Goal: Information Seeking & Learning: Learn about a topic

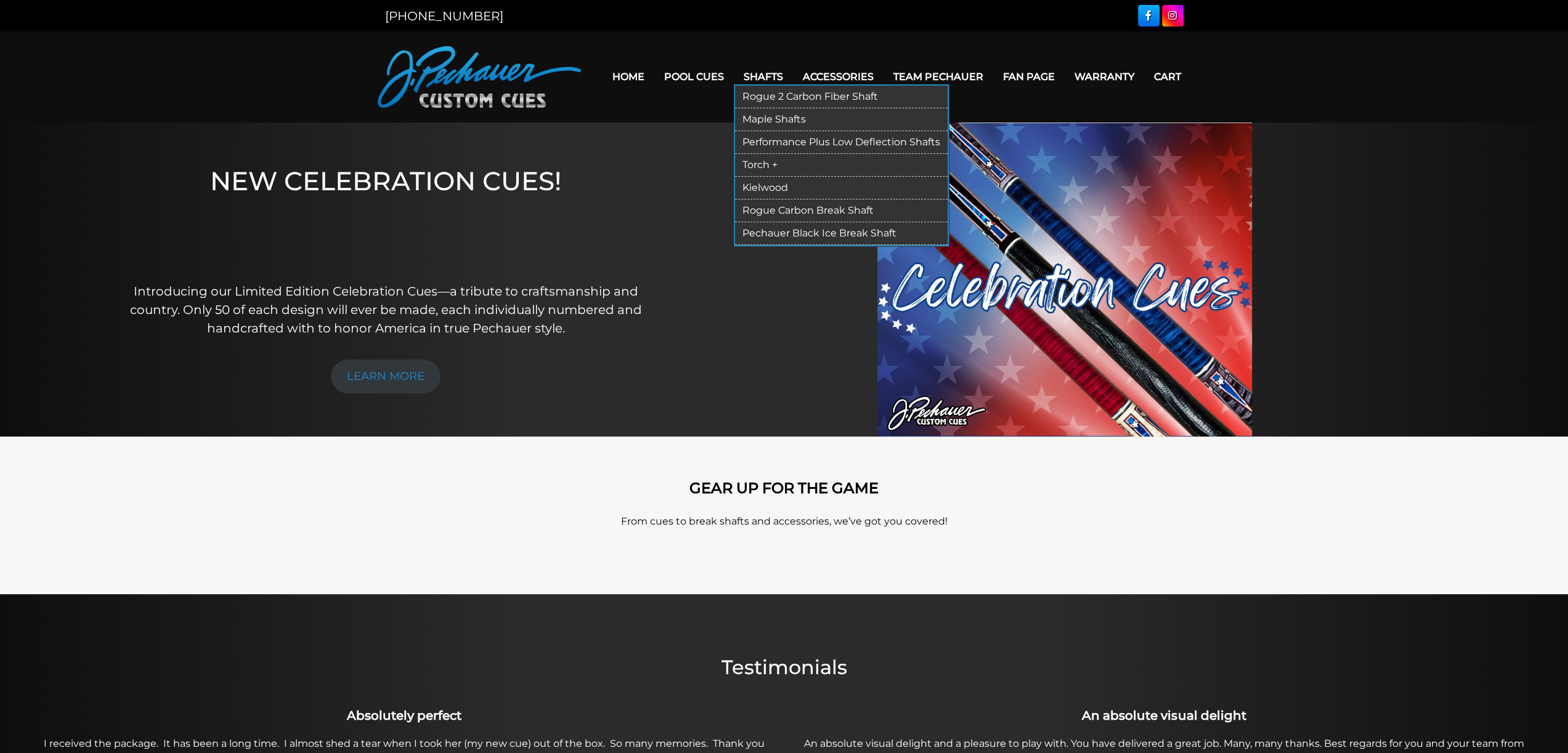
click at [663, 95] on link "Rogue 2 Carbon Fiber Shaft" at bounding box center [842, 97] width 213 height 23
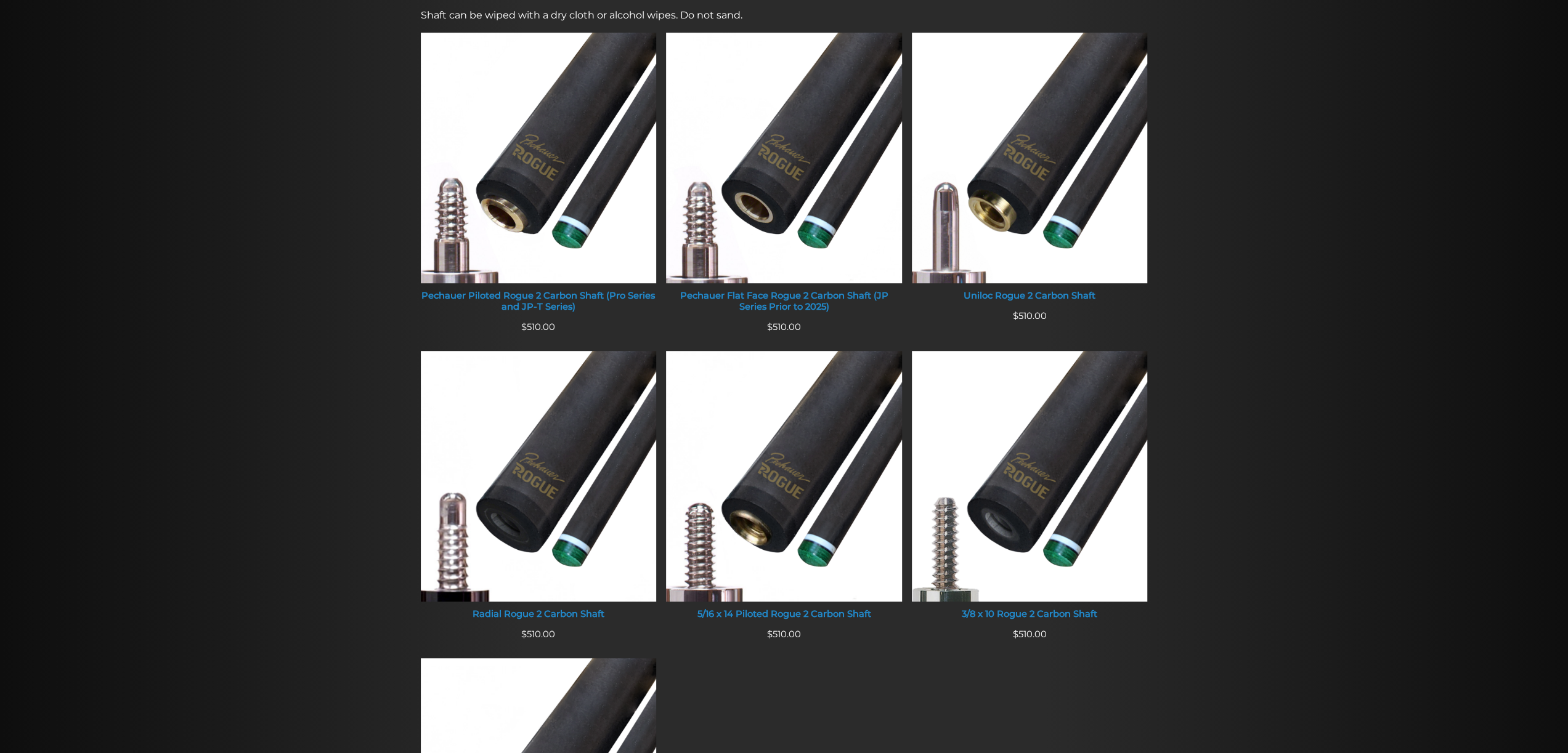
scroll to position [502, 0]
click at [769, 237] on img at bounding box center [783, 158] width 236 height 250
click at [774, 295] on div "Pechauer Flat Face Rogue 2 Carbon Shaft (JP Series Prior to 2025)" at bounding box center [783, 302] width 236 height 21
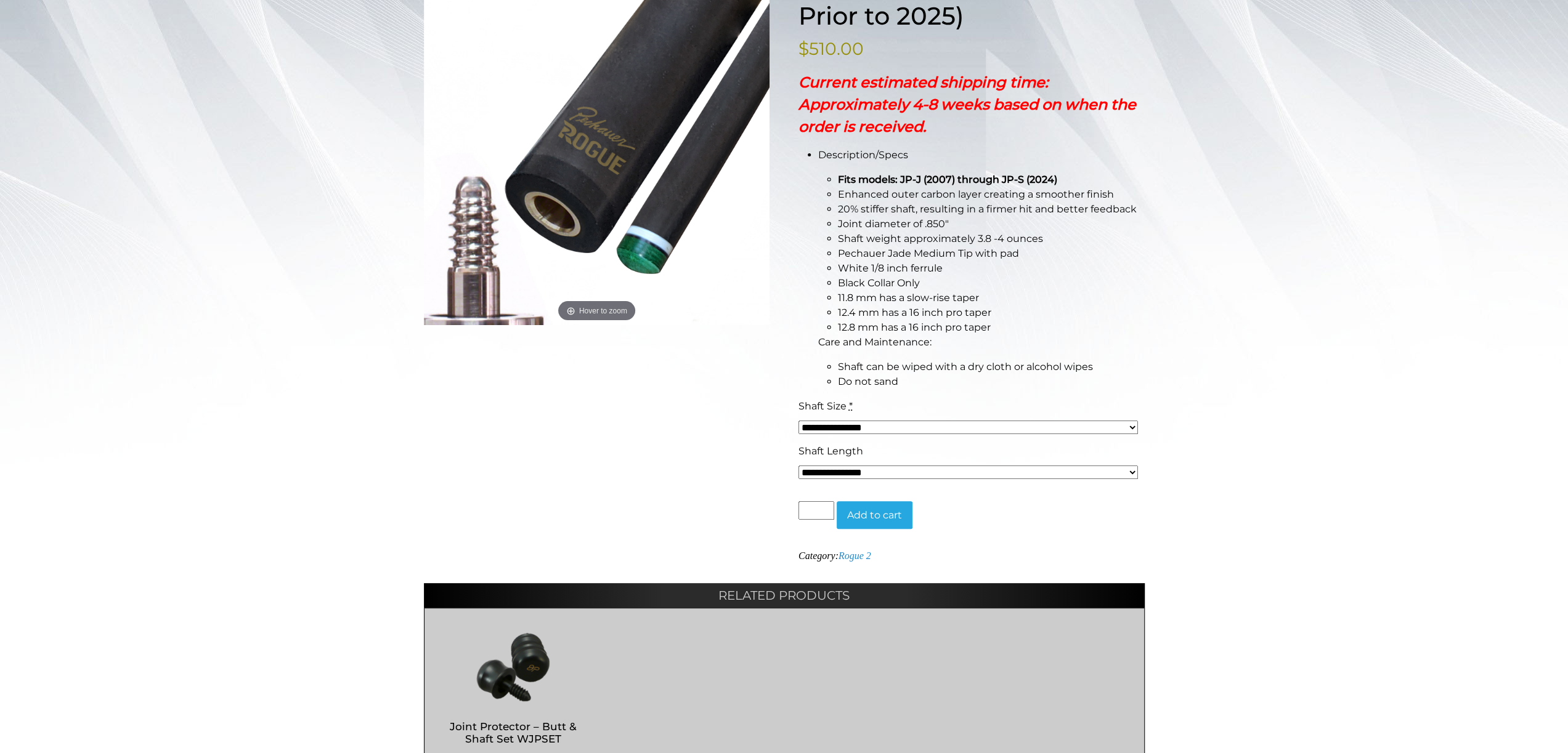
scroll to position [247, 0]
click at [1028, 425] on select "**********" at bounding box center [968, 427] width 340 height 13
click at [1273, 388] on div "Home / Accessories / Rogue 2 / Pechauer Flat Face Rogue 2 Carbon Shaft (JP Seri…" at bounding box center [784, 370] width 1568 height 902
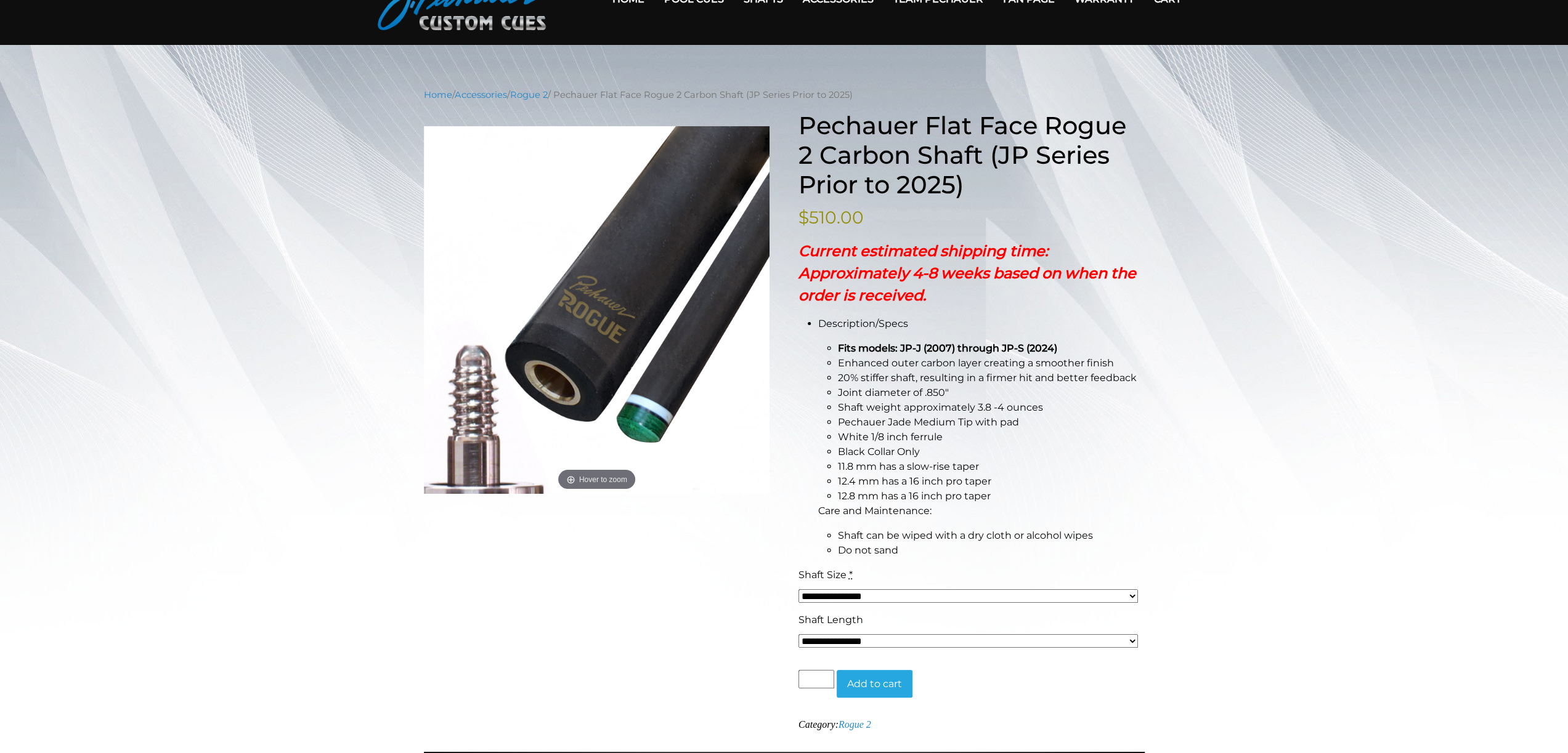
scroll to position [0, 0]
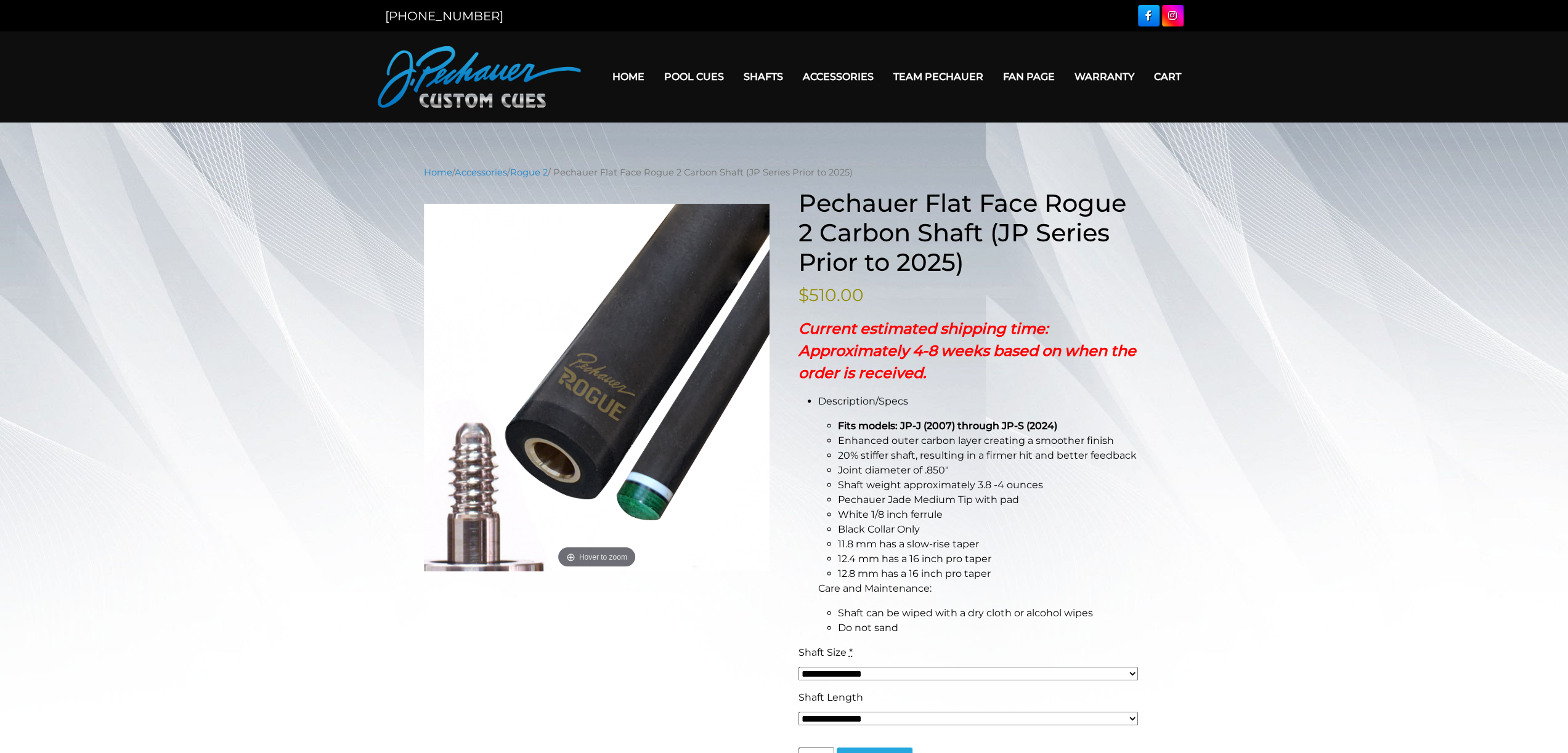
click at [634, 76] on link "Home" at bounding box center [629, 76] width 52 height 32
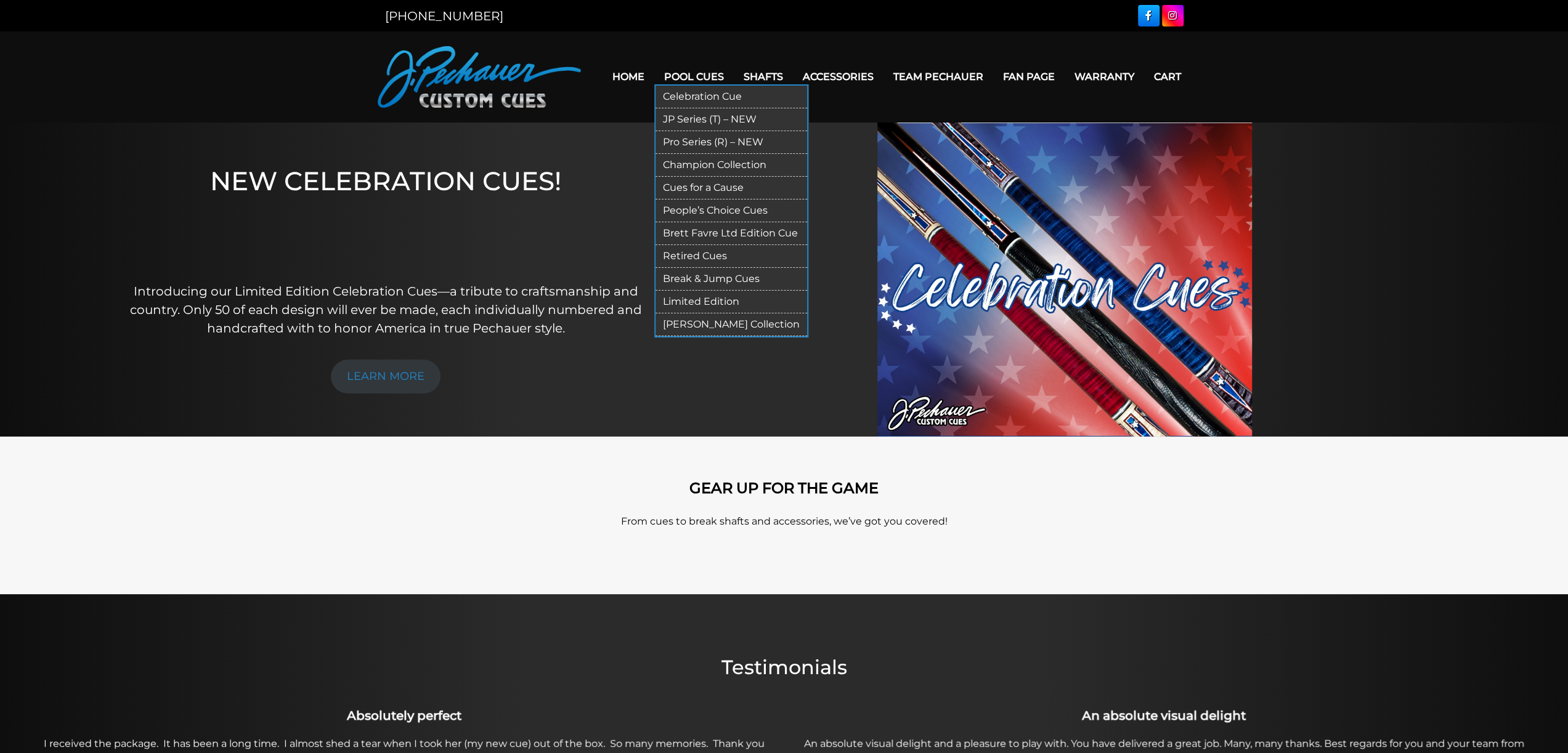
click at [711, 142] on link "Pro Series (R) – NEW" at bounding box center [731, 143] width 151 height 23
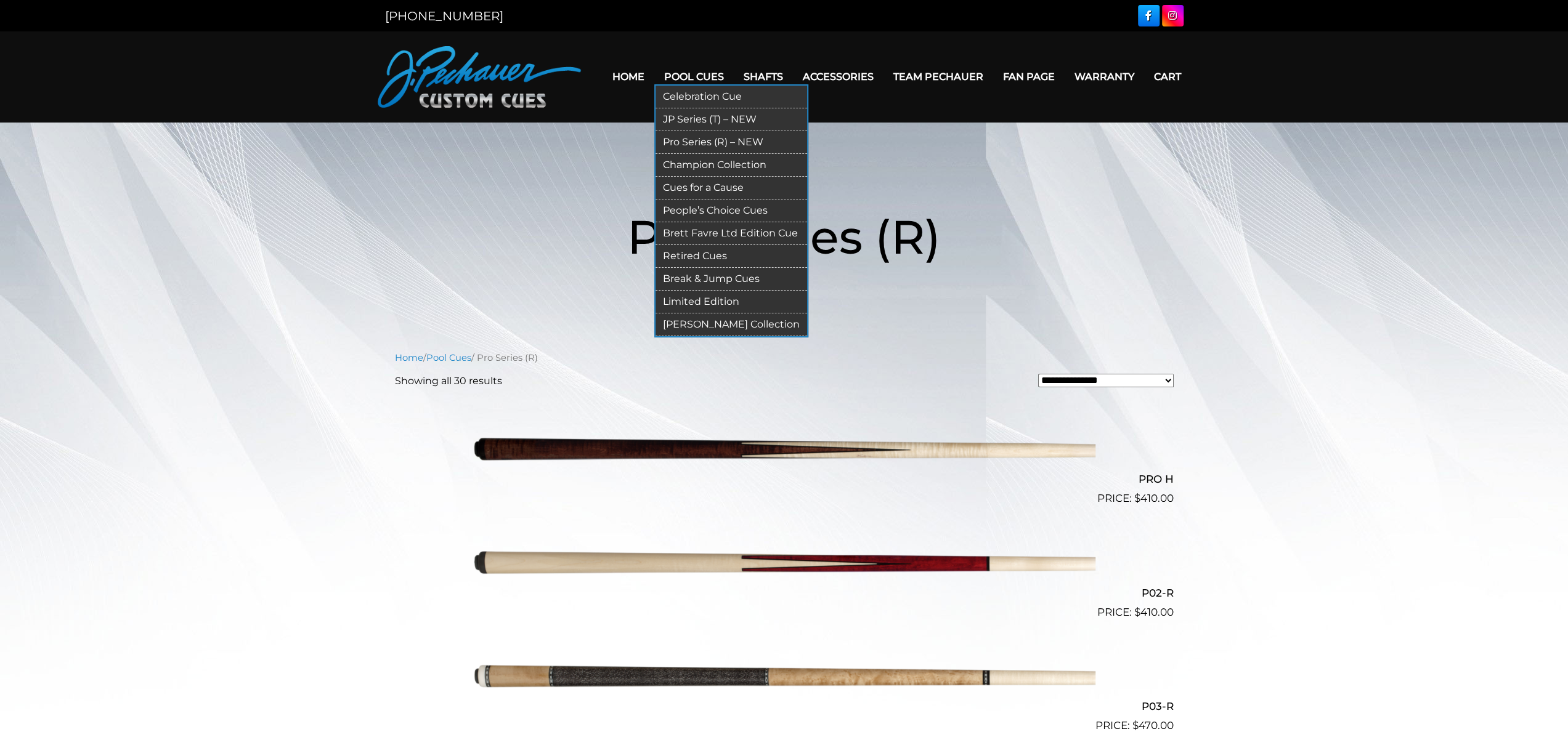
click at [697, 258] on link "Retired Cues" at bounding box center [731, 256] width 151 height 23
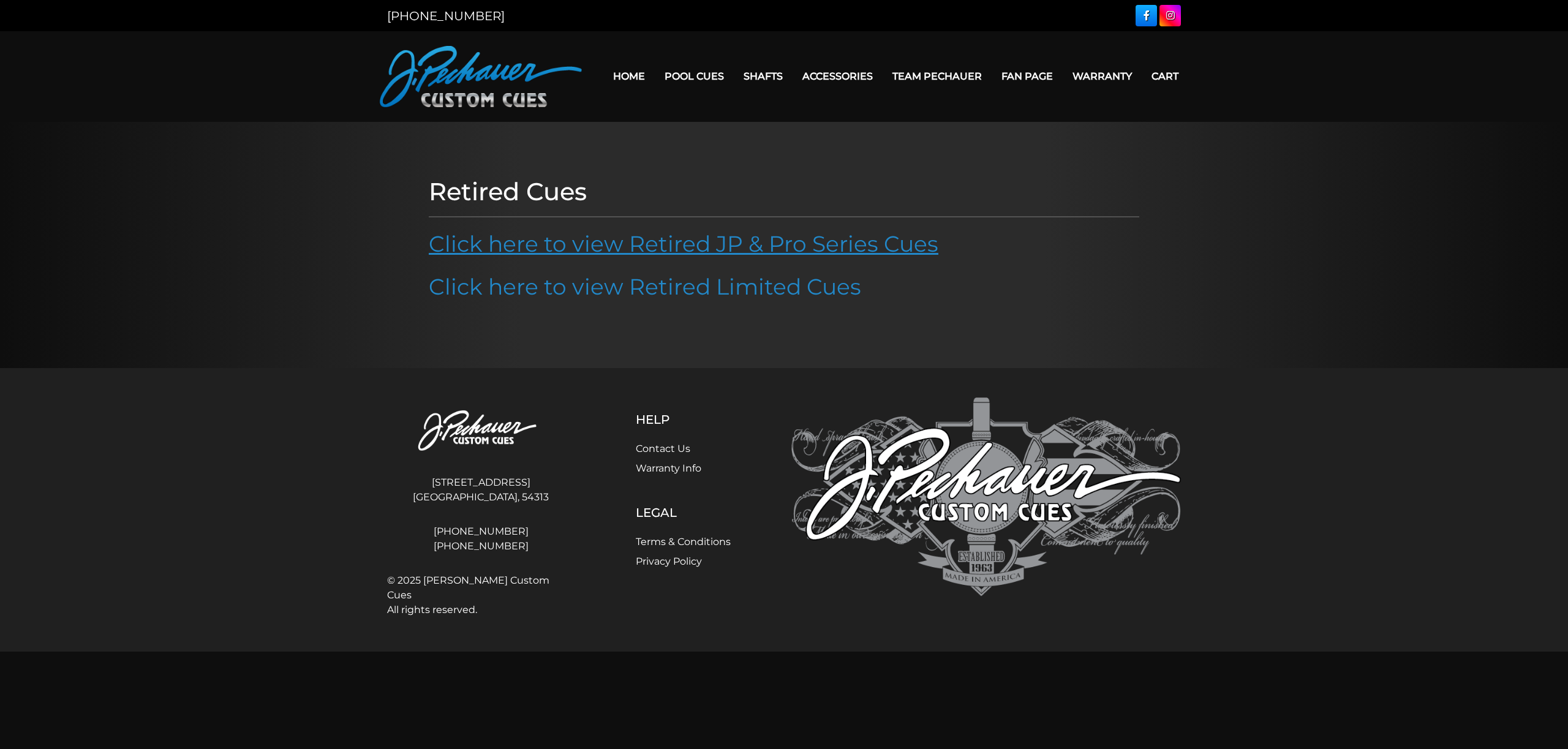
click at [670, 252] on link "Click here to view Retired JP & Pro Series Cues" at bounding box center [683, 244] width 509 height 27
click at [626, 79] on link "Home" at bounding box center [629, 76] width 52 height 31
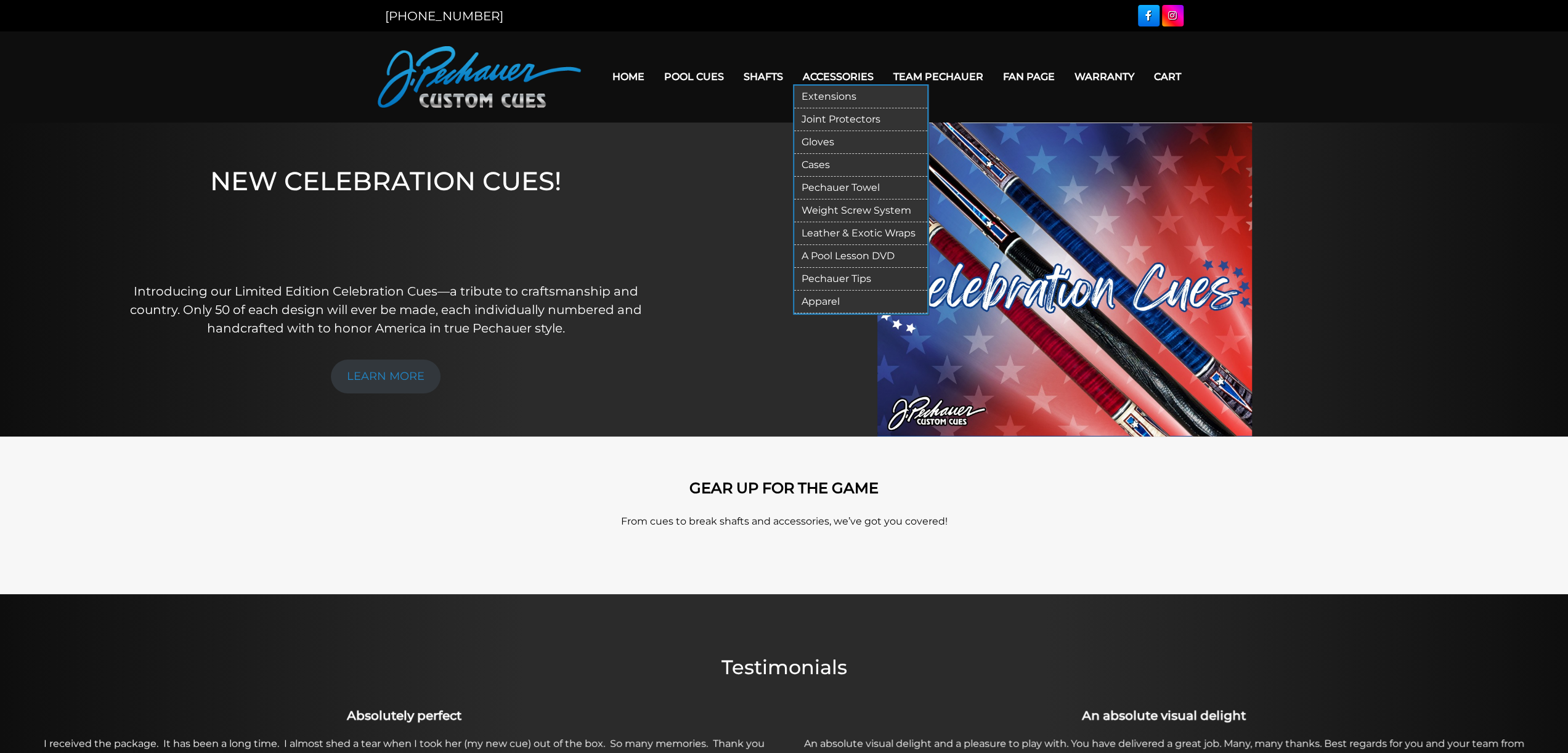
click at [831, 95] on link "Extensions" at bounding box center [860, 97] width 133 height 23
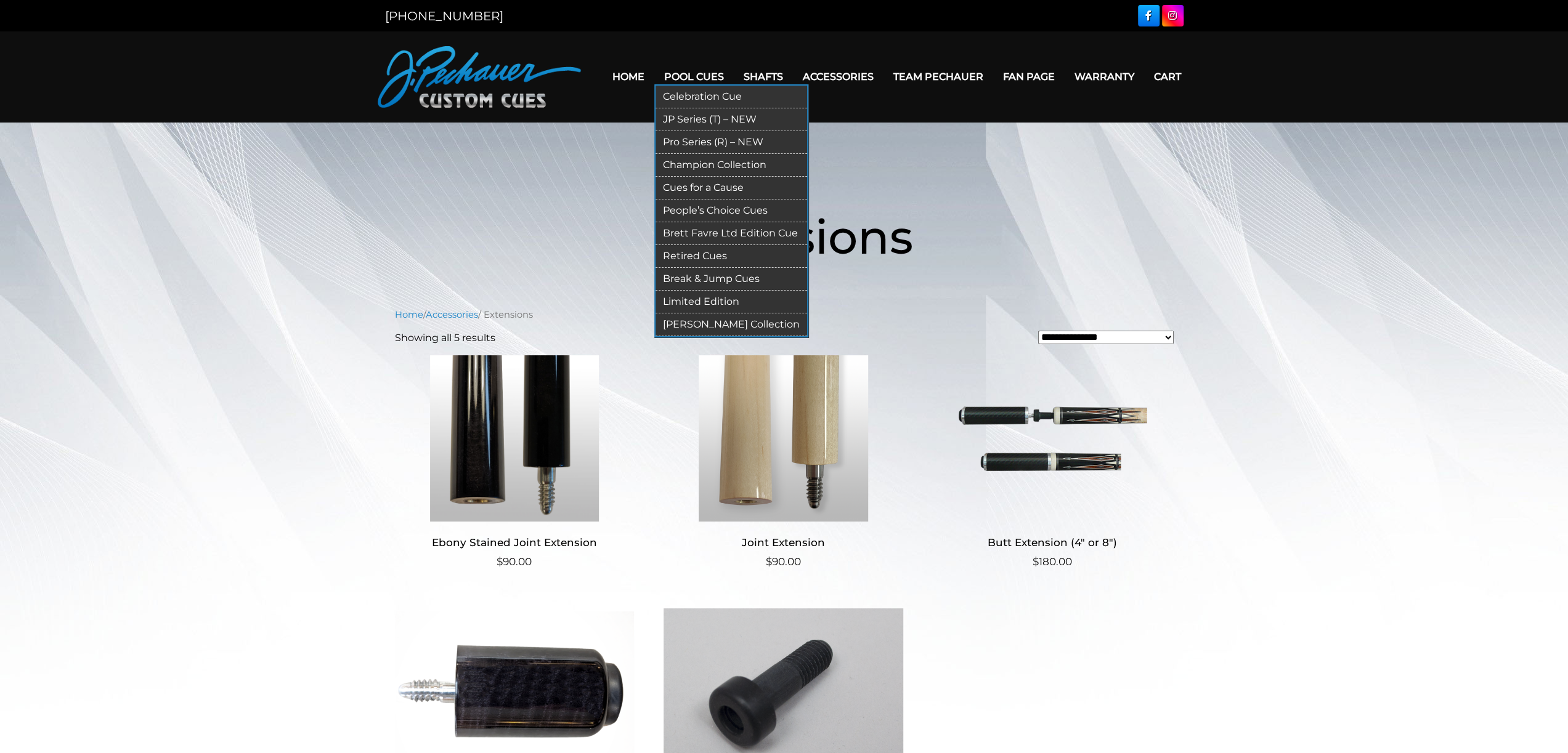
click at [701, 117] on link "JP Series (T) – NEW" at bounding box center [731, 120] width 151 height 23
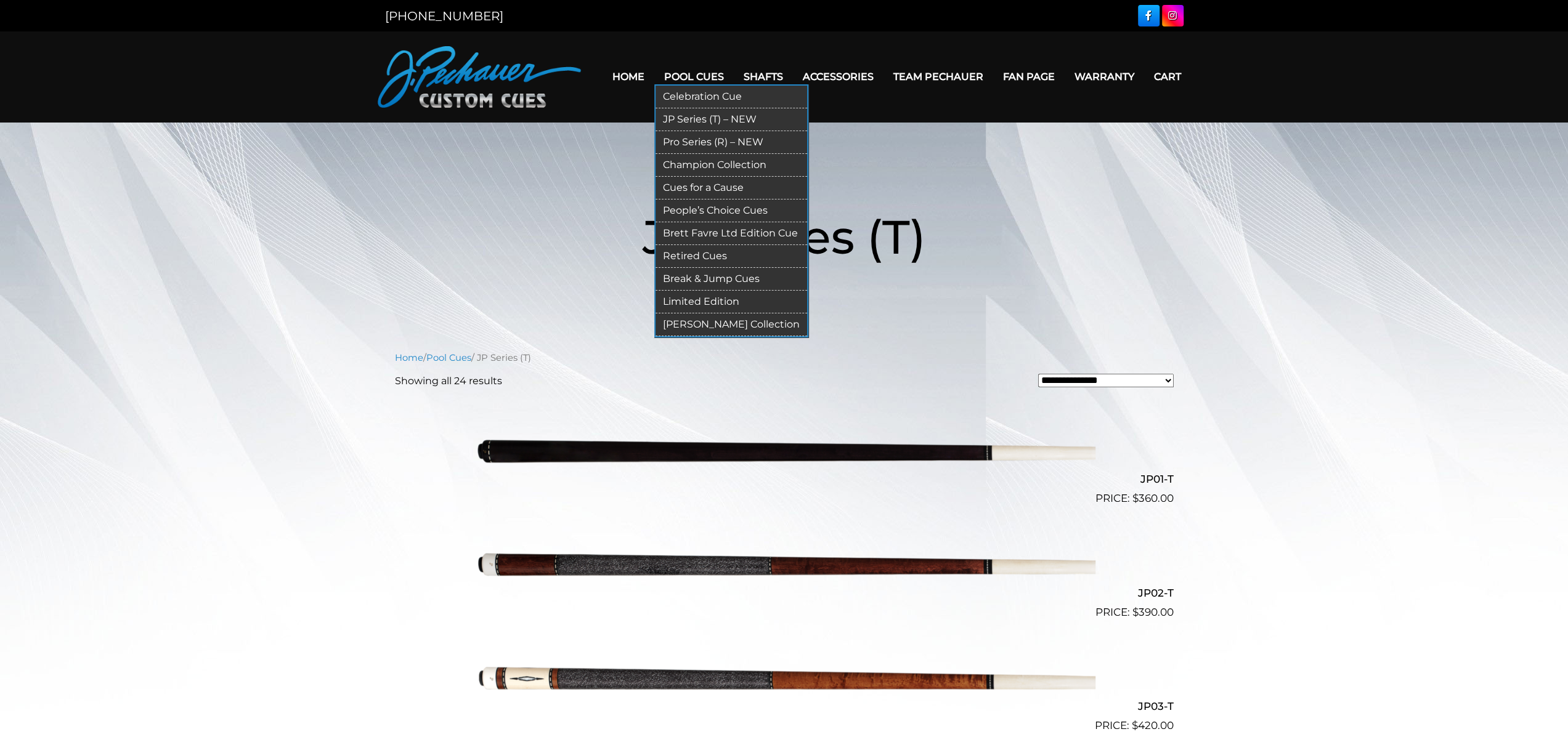
click at [712, 165] on link "Champion Collection" at bounding box center [731, 165] width 151 height 23
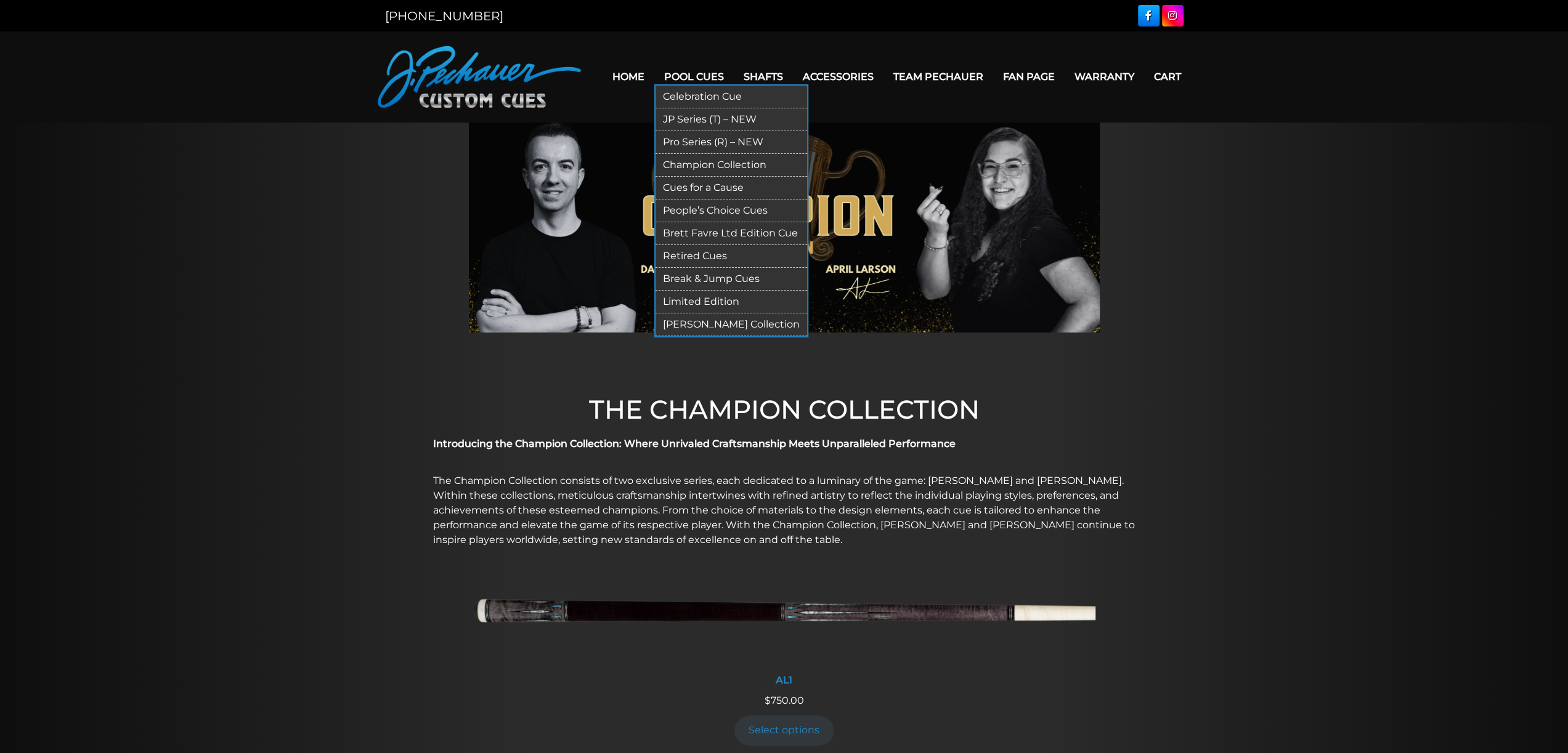
click at [708, 230] on link "Brett Favre Ltd Edition Cue" at bounding box center [731, 233] width 151 height 23
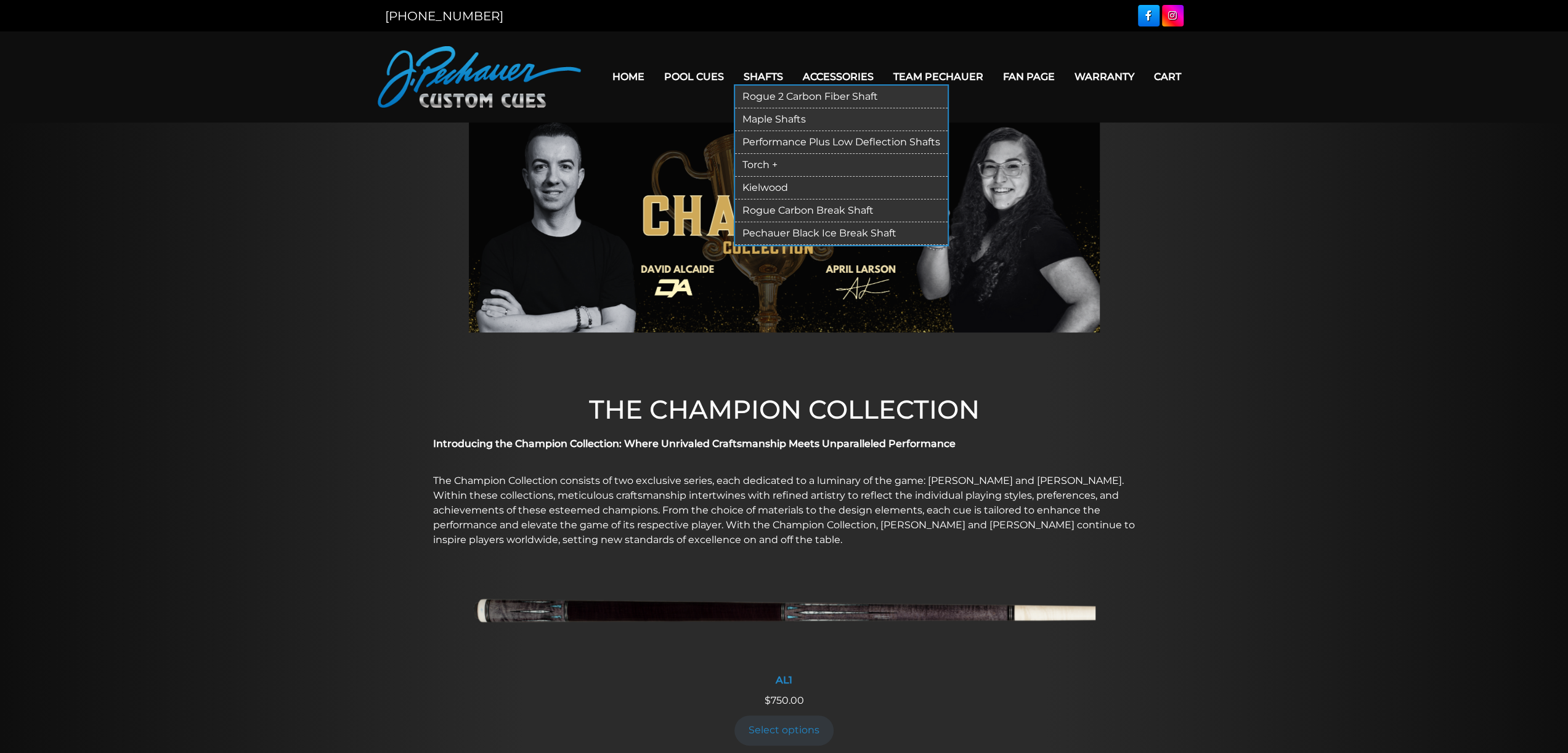
click at [763, 162] on link "Torch +" at bounding box center [842, 165] width 213 height 23
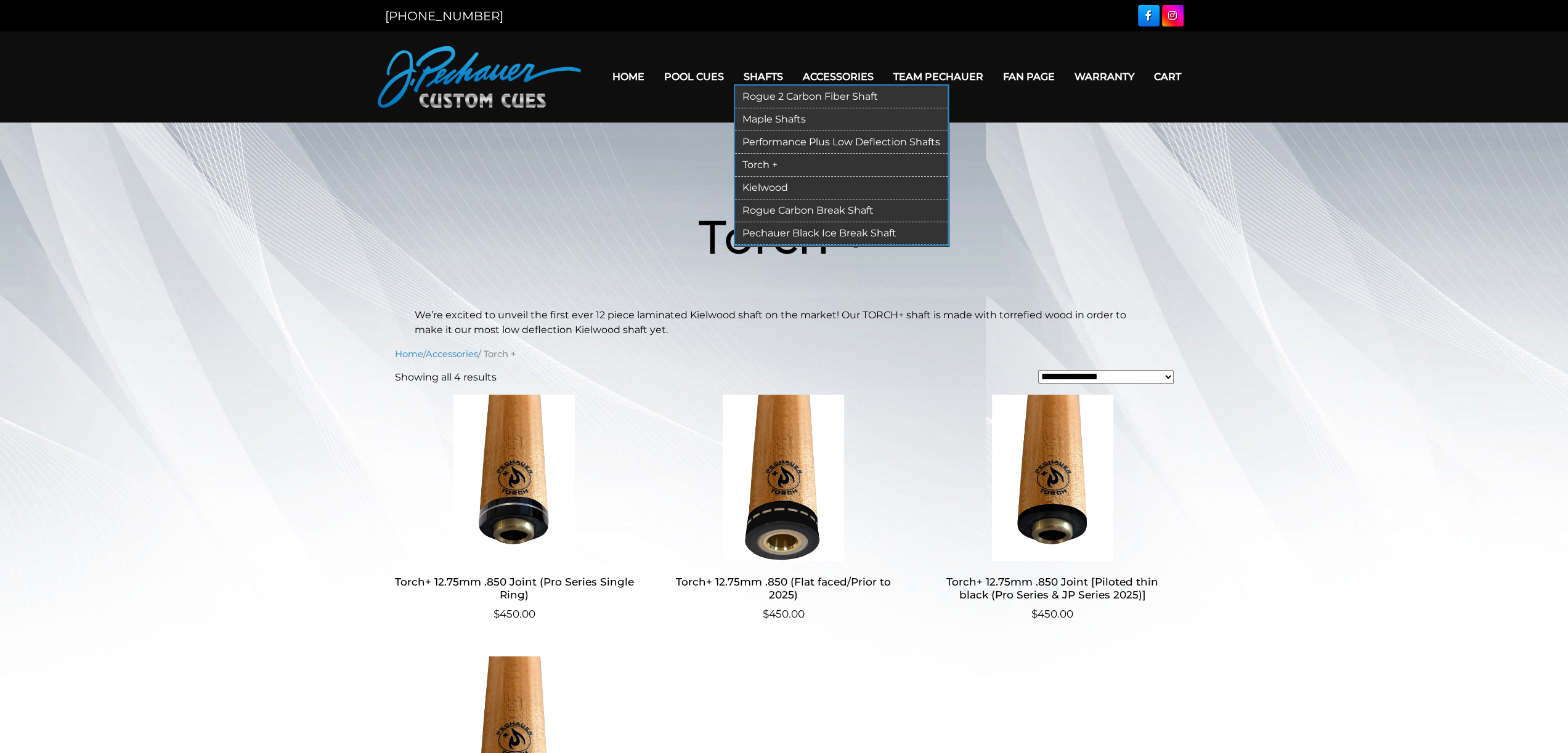
click at [770, 95] on link "Rogue 2 Carbon Fiber Shaft" at bounding box center [842, 97] width 213 height 23
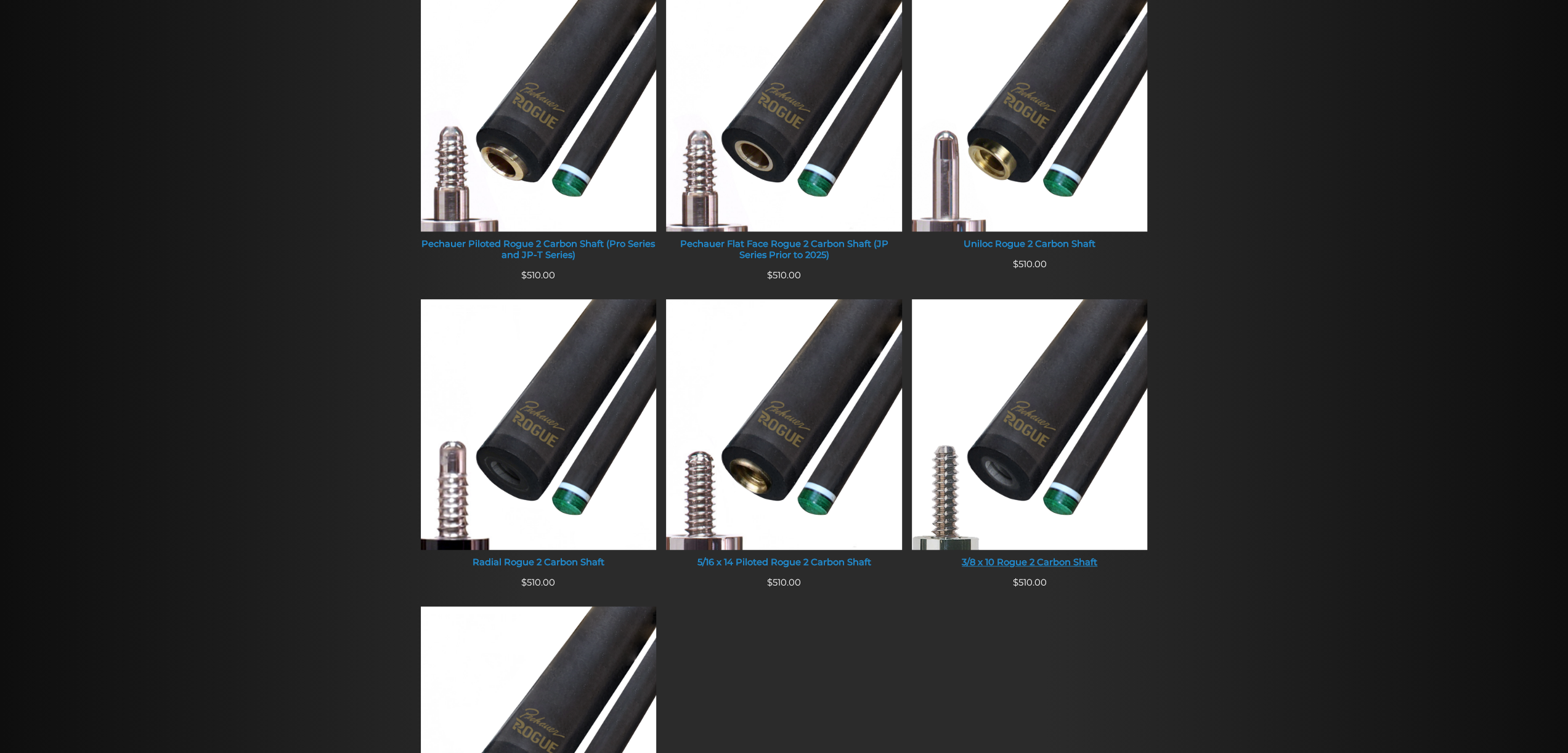
scroll to position [554, 0]
click at [823, 244] on div "Pechauer Flat Face Rogue 2 Carbon Shaft (JP Series Prior to 2025)" at bounding box center [783, 250] width 236 height 21
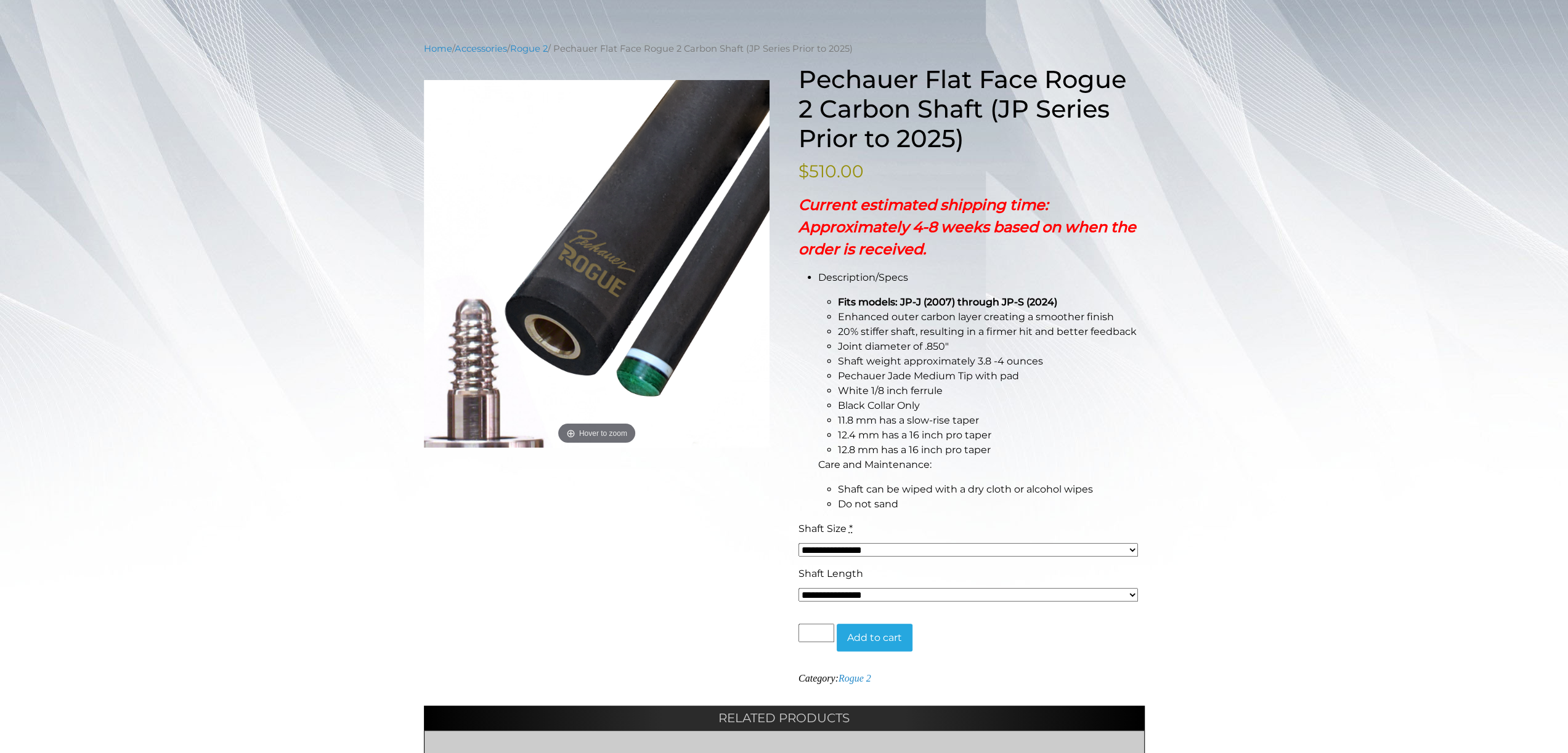
scroll to position [123, 0]
